Goal: Check status: Check status

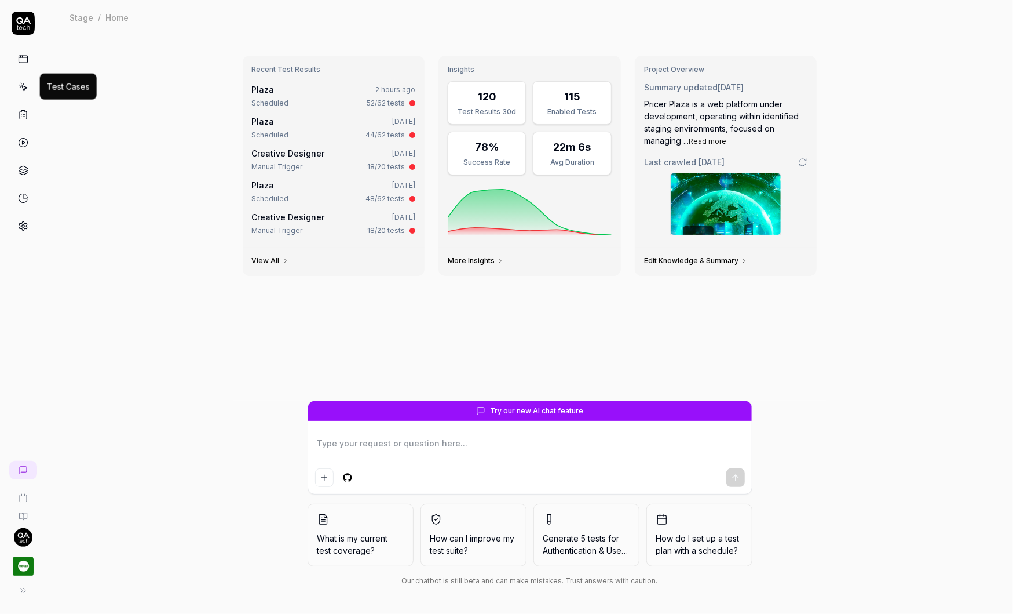
type textarea "*"
click at [21, 87] on icon at bounding box center [23, 87] width 10 height 10
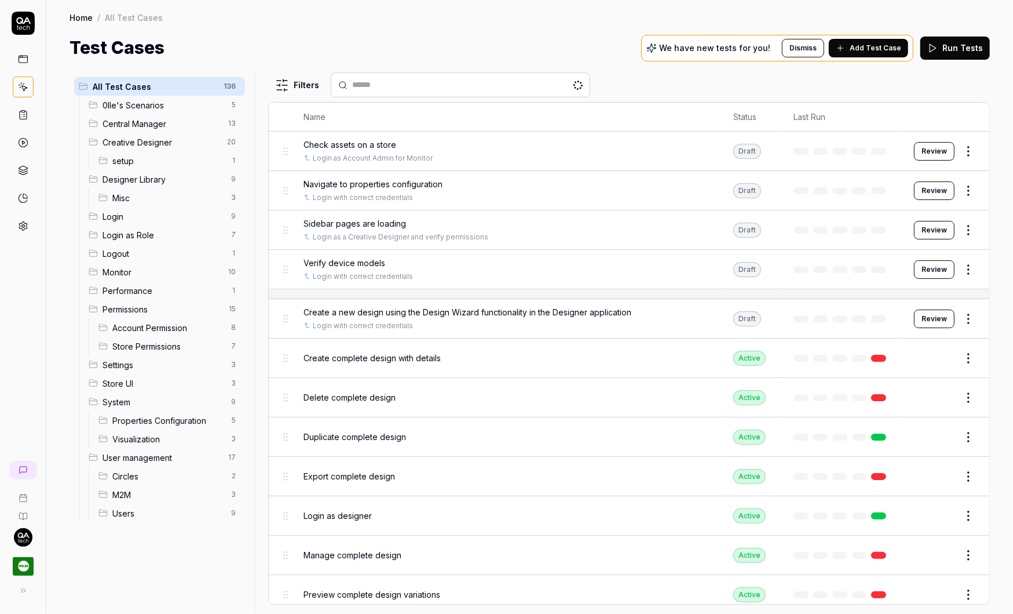
click at [341, 144] on span "Check assets on a store" at bounding box center [350, 144] width 93 height 12
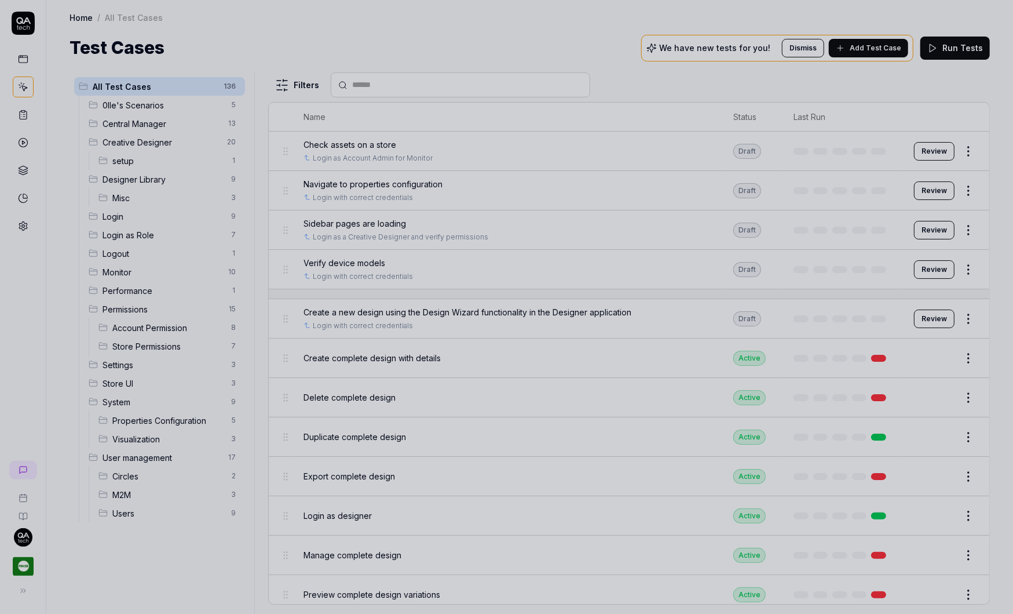
click at [334, 28] on div at bounding box center [506, 307] width 1013 height 614
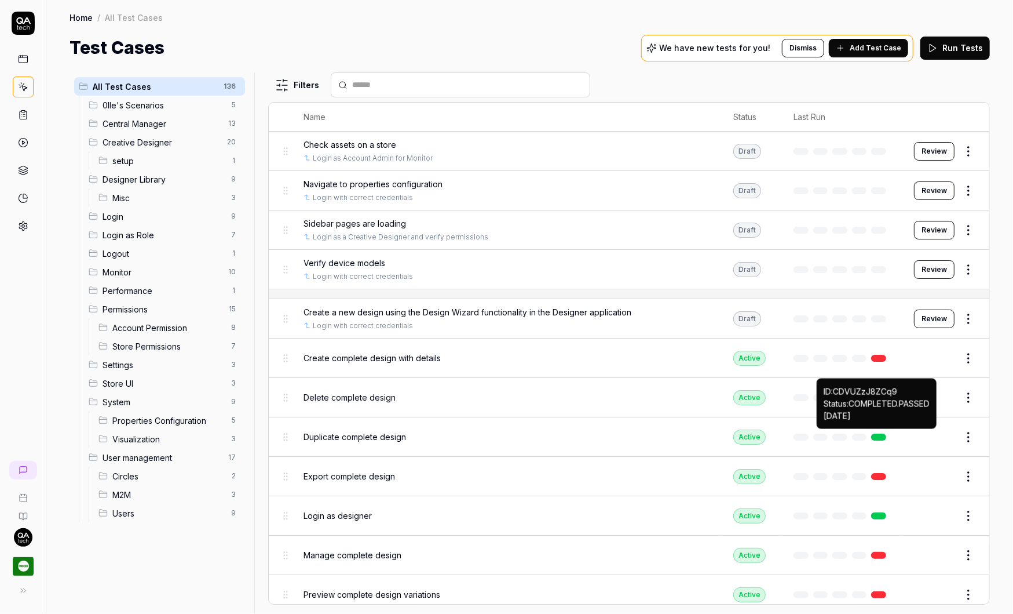
click at [882, 433] on link at bounding box center [878, 436] width 15 height 7
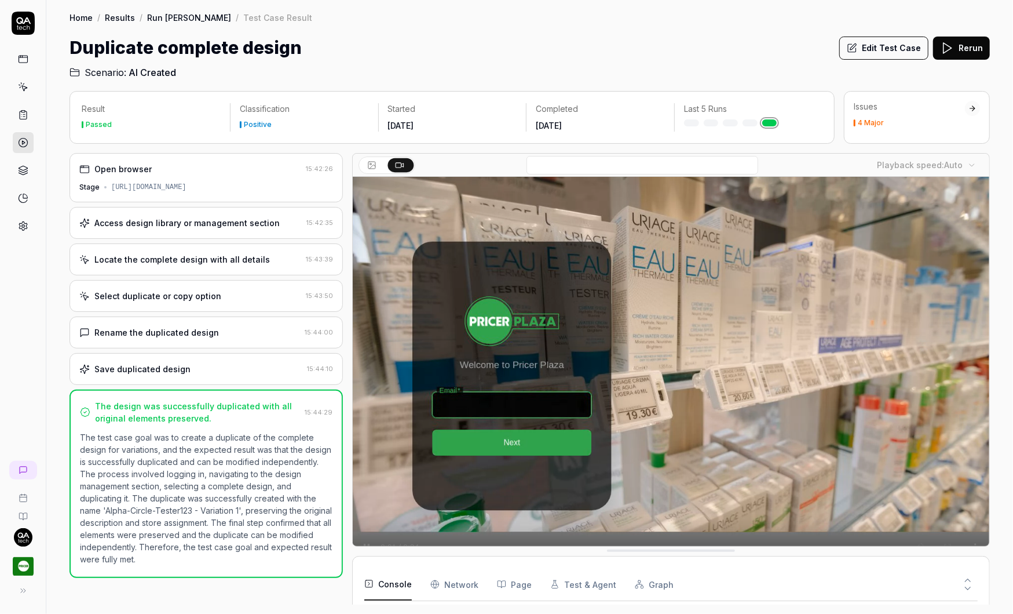
scroll to position [112, 0]
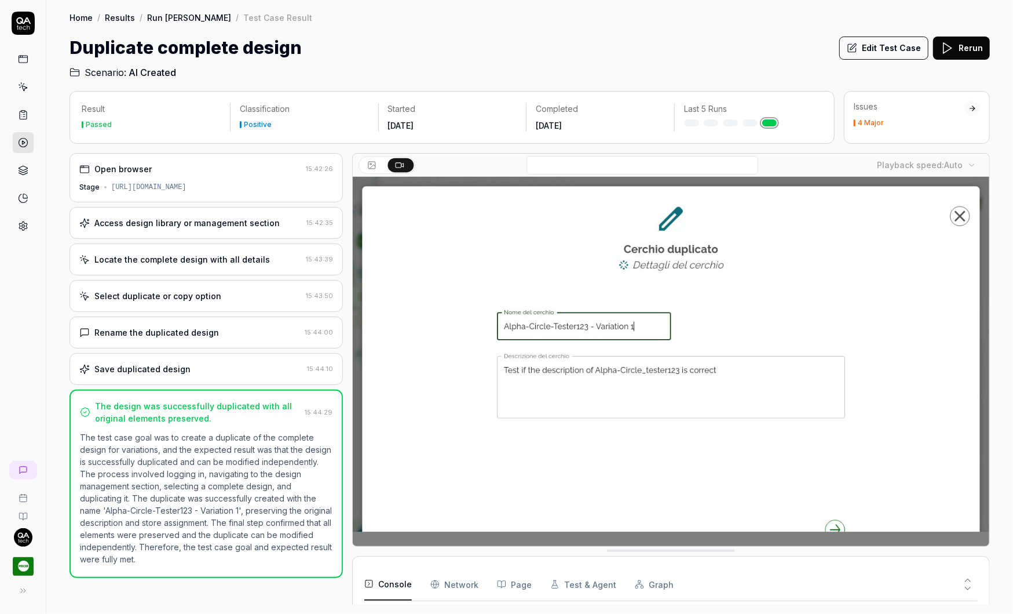
click at [205, 226] on div "Access design library or management section" at bounding box center [186, 223] width 185 height 12
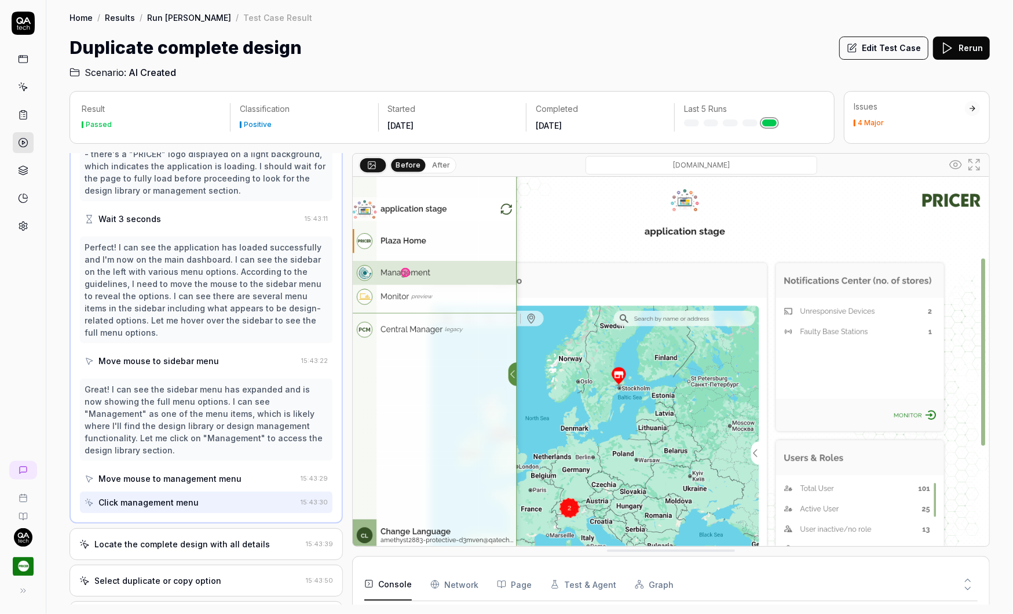
scroll to position [695, 0]
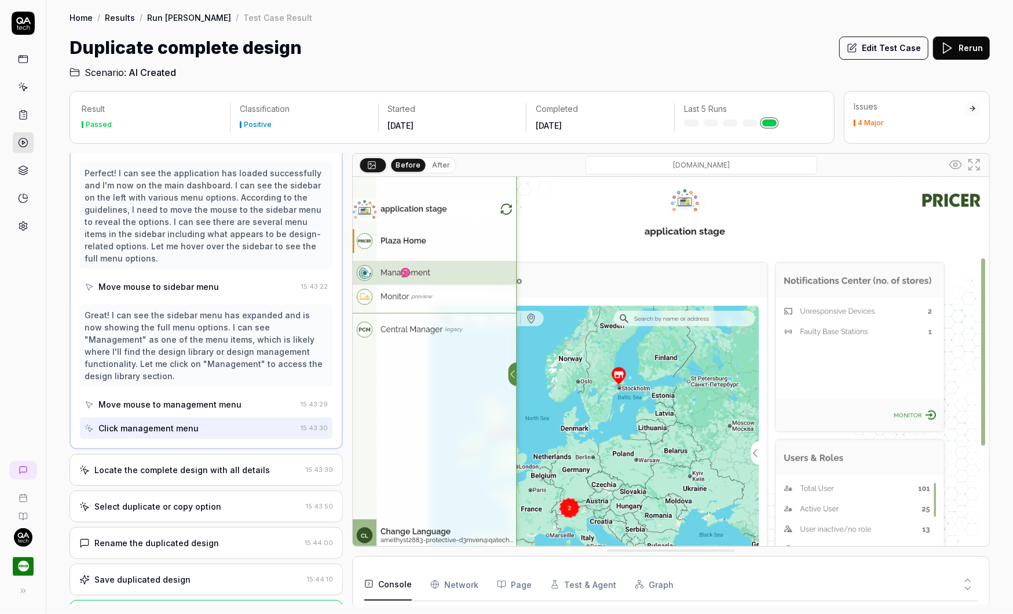
click at [191, 463] on div "Locate the complete design with all details" at bounding box center [182, 469] width 176 height 12
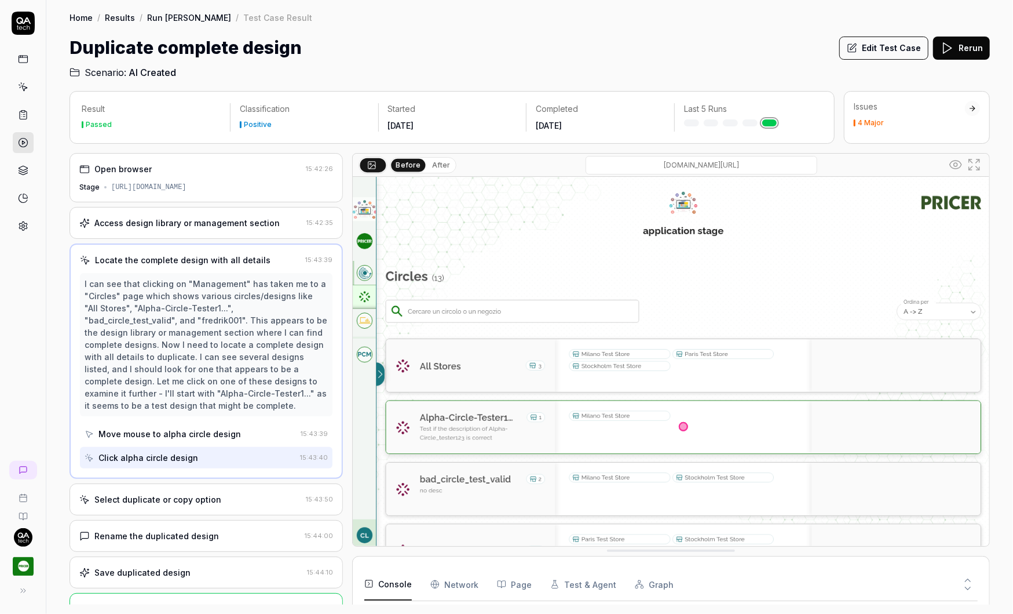
scroll to position [30, 0]
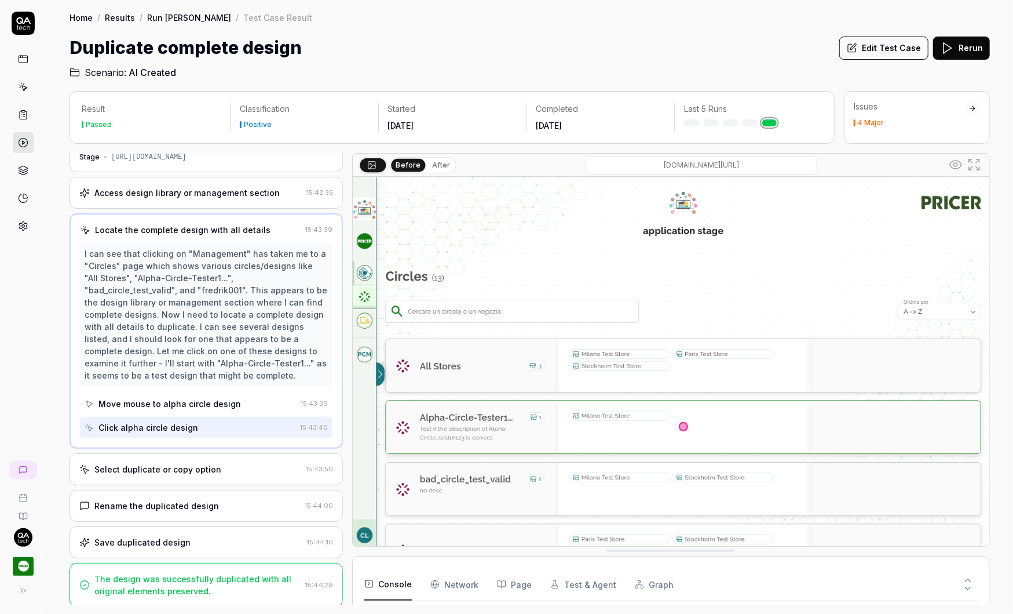
click at [183, 465] on div "Select duplicate or copy option" at bounding box center [157, 469] width 127 height 12
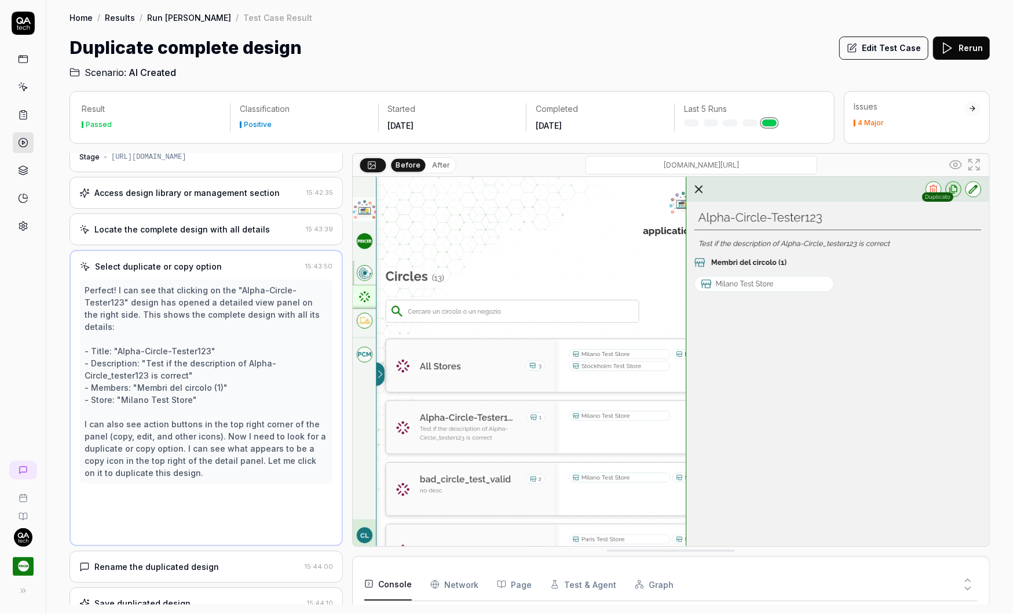
scroll to position [0, 0]
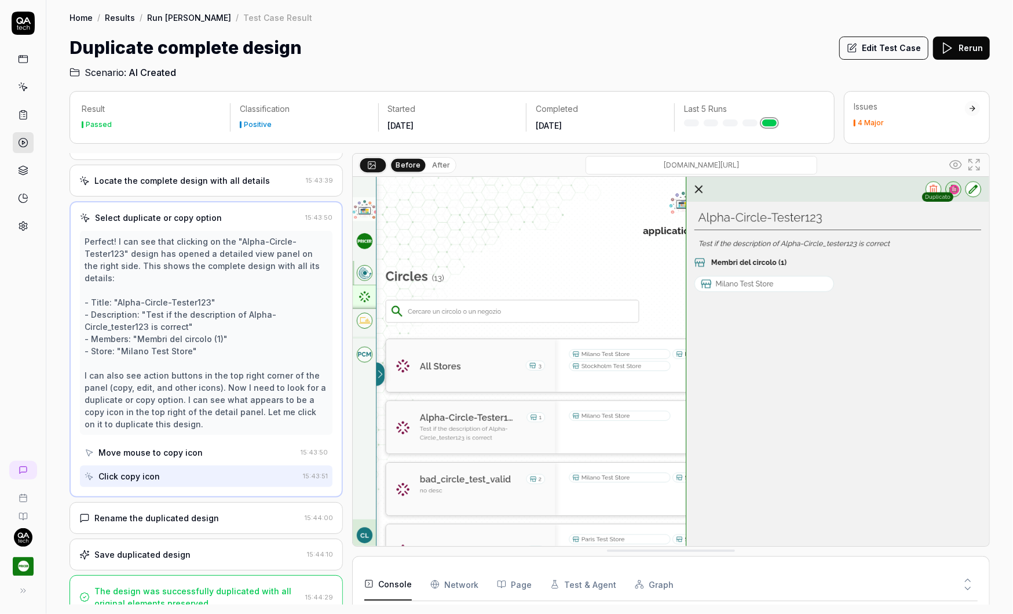
click at [189, 512] on div "Rename the duplicated design" at bounding box center [156, 518] width 125 height 12
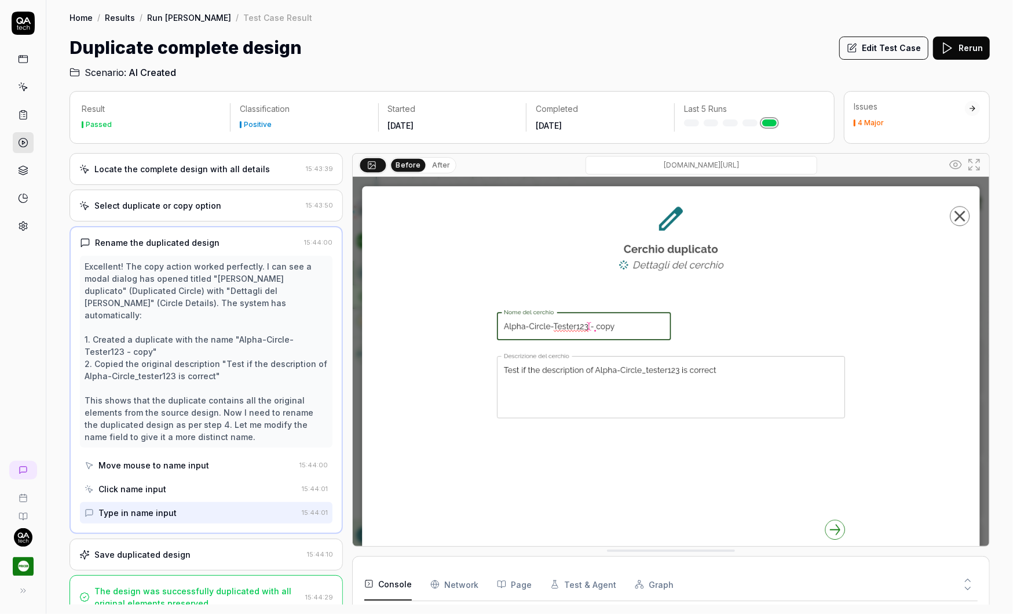
scroll to position [28, 0]
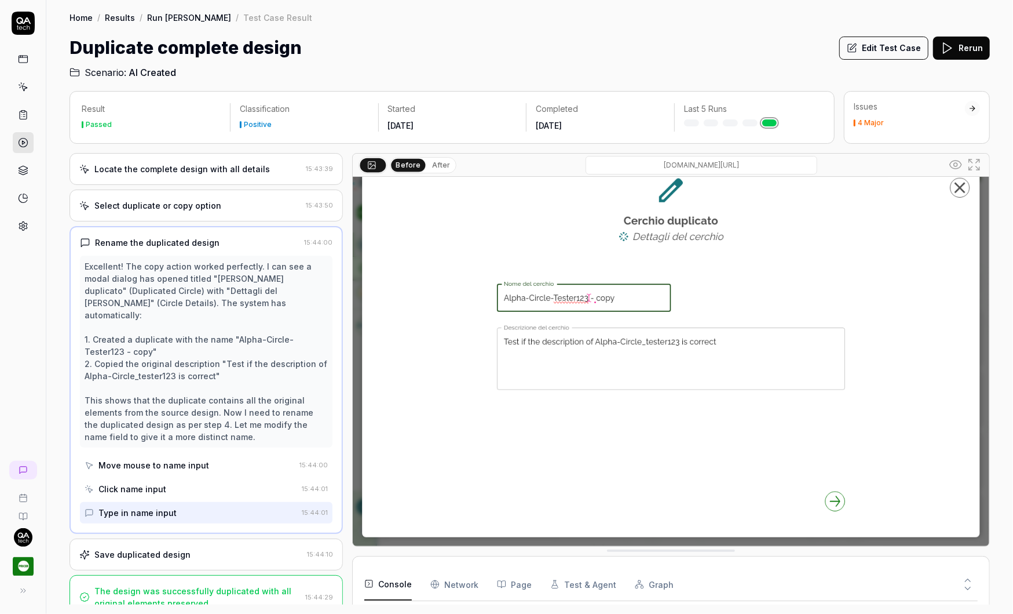
click at [138, 243] on div "Rename the duplicated design" at bounding box center [157, 242] width 125 height 12
click at [183, 239] on div "Rename the duplicated design" at bounding box center [157, 242] width 125 height 12
click at [249, 239] on div "Rename the duplicated design" at bounding box center [190, 242] width 220 height 12
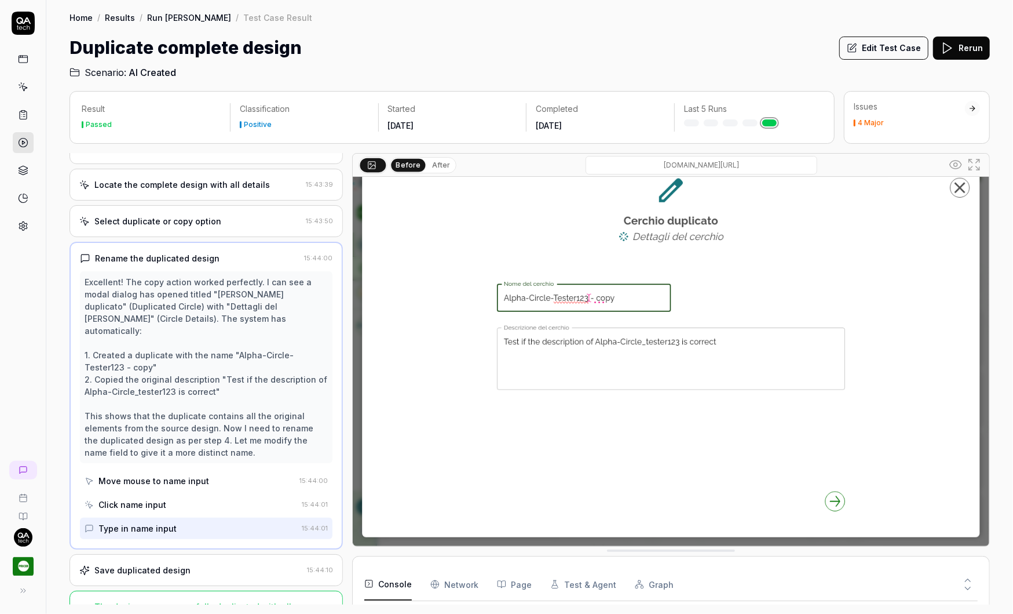
scroll to position [0, 0]
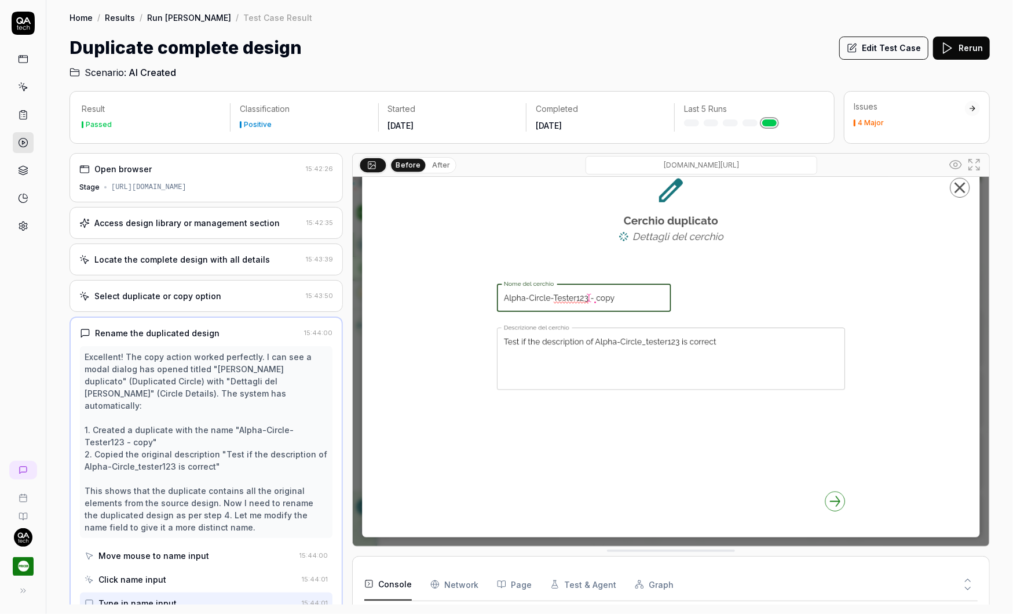
click at [198, 232] on div "Access design library or management section 15:42:35" at bounding box center [206, 223] width 273 height 32
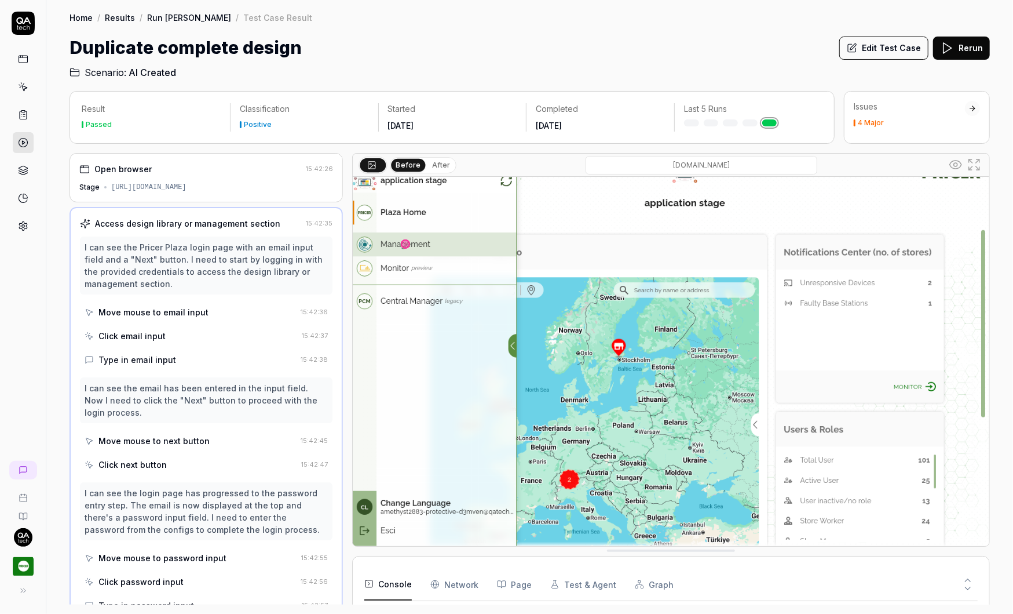
click at [220, 224] on div "Access design library or management section" at bounding box center [187, 223] width 185 height 12
